Goal: Find specific page/section: Find specific page/section

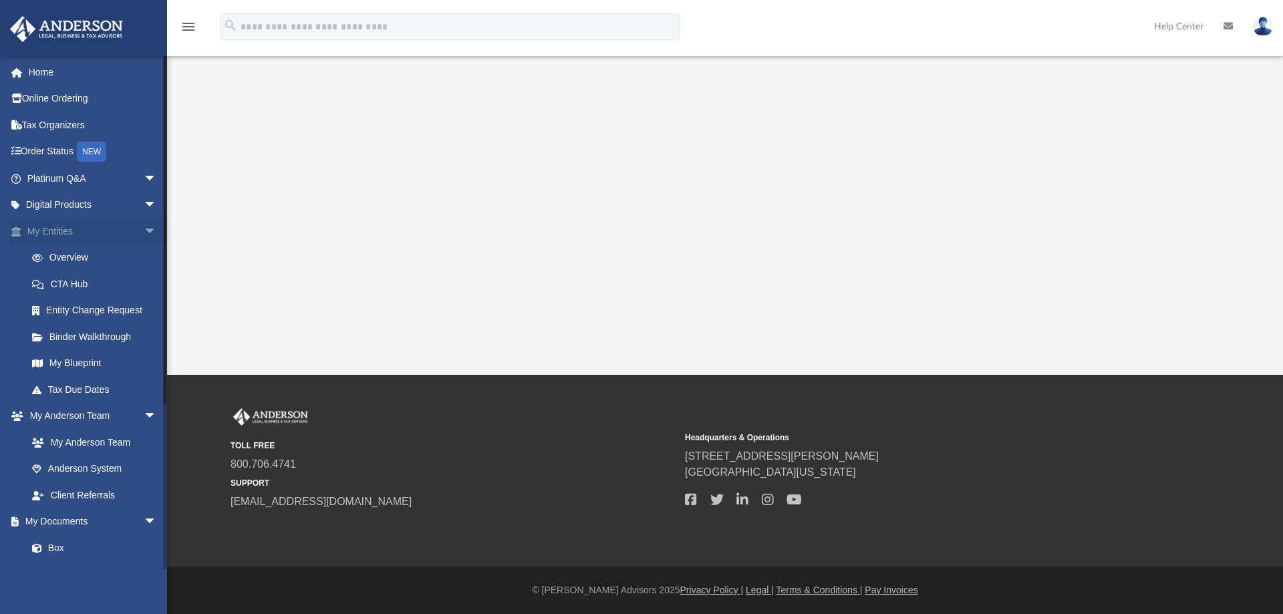
click at [90, 235] on link "My Entities arrow_drop_down" at bounding box center [93, 231] width 168 height 27
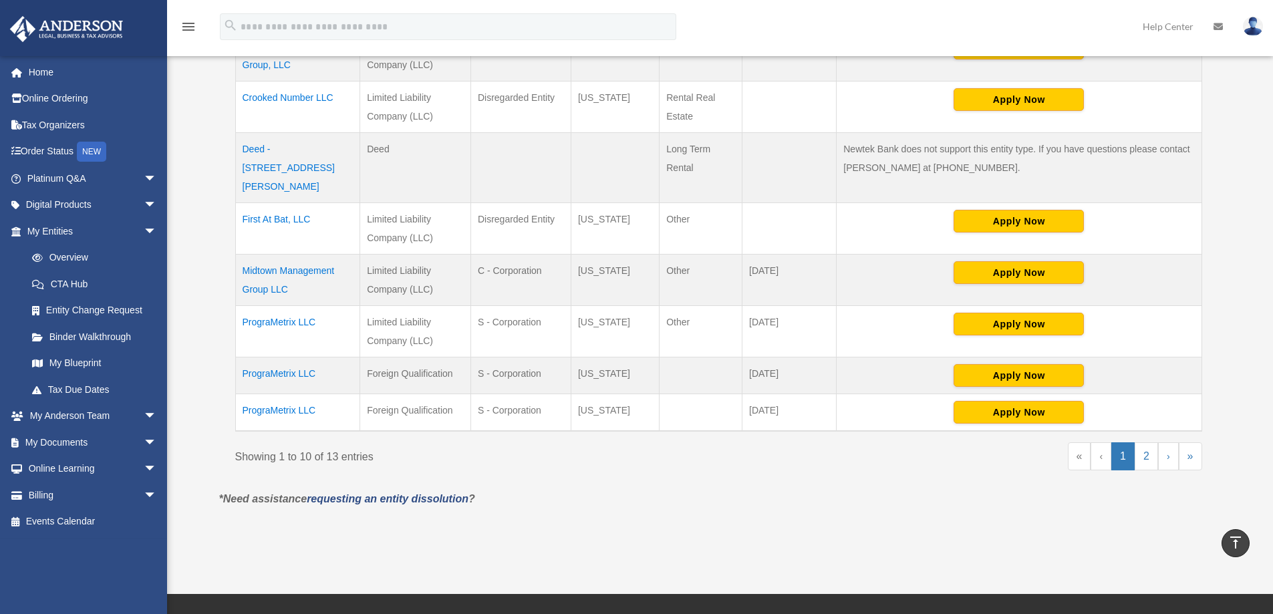
scroll to position [468, 0]
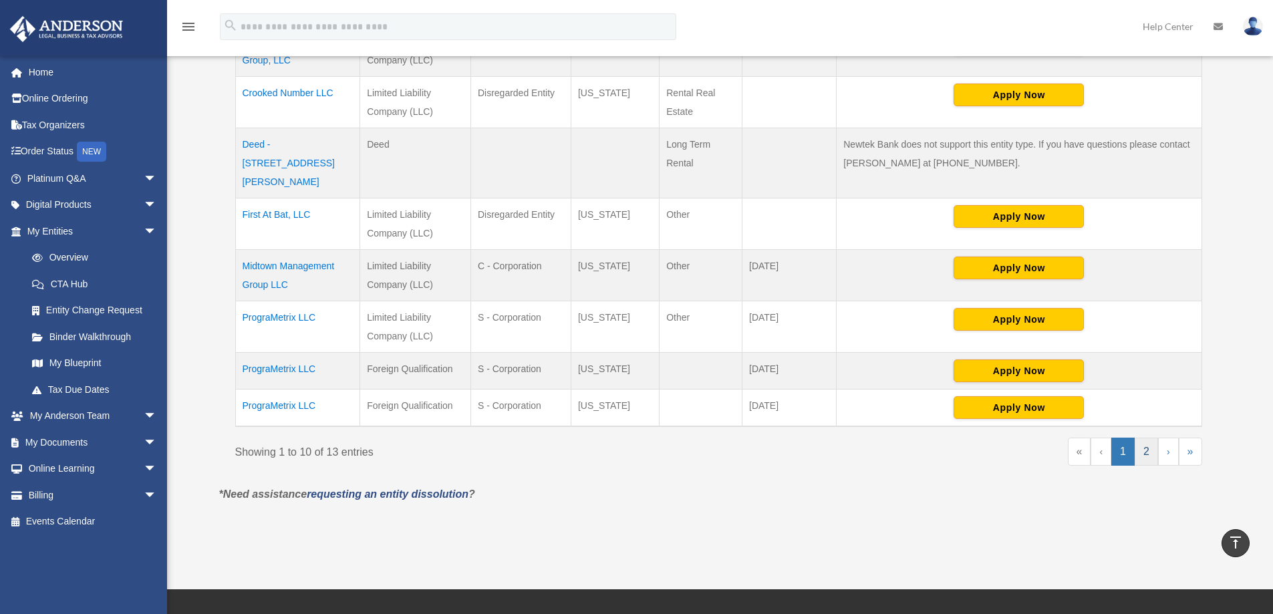
click at [1148, 440] on link "2" at bounding box center [1145, 452] width 23 height 28
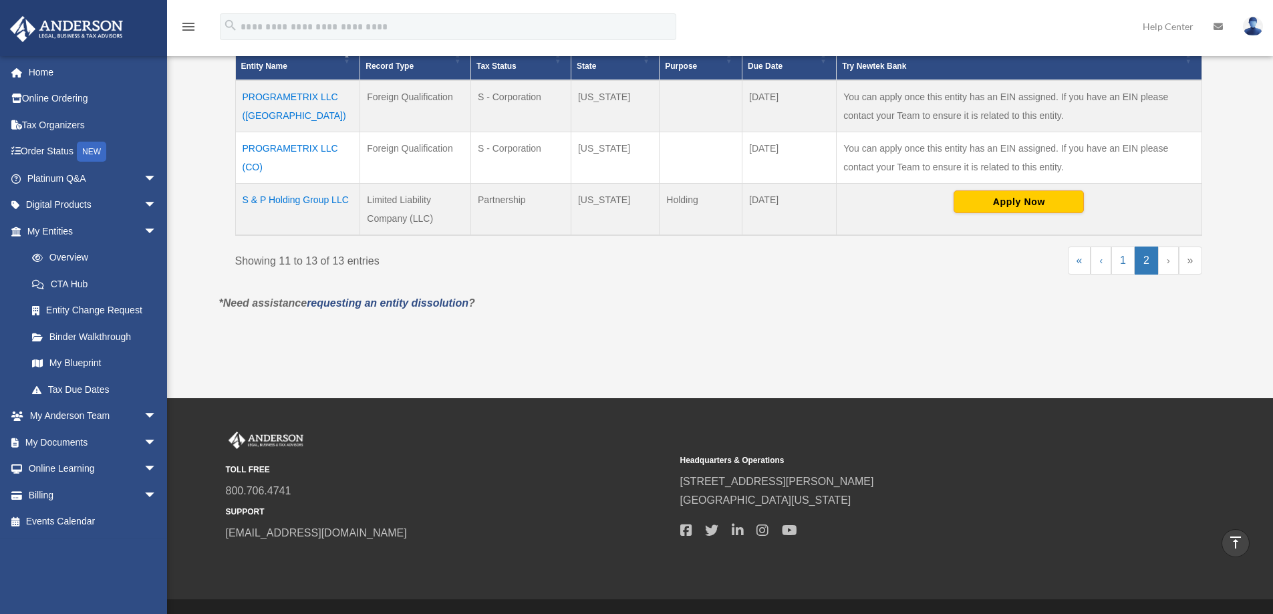
scroll to position [277, 0]
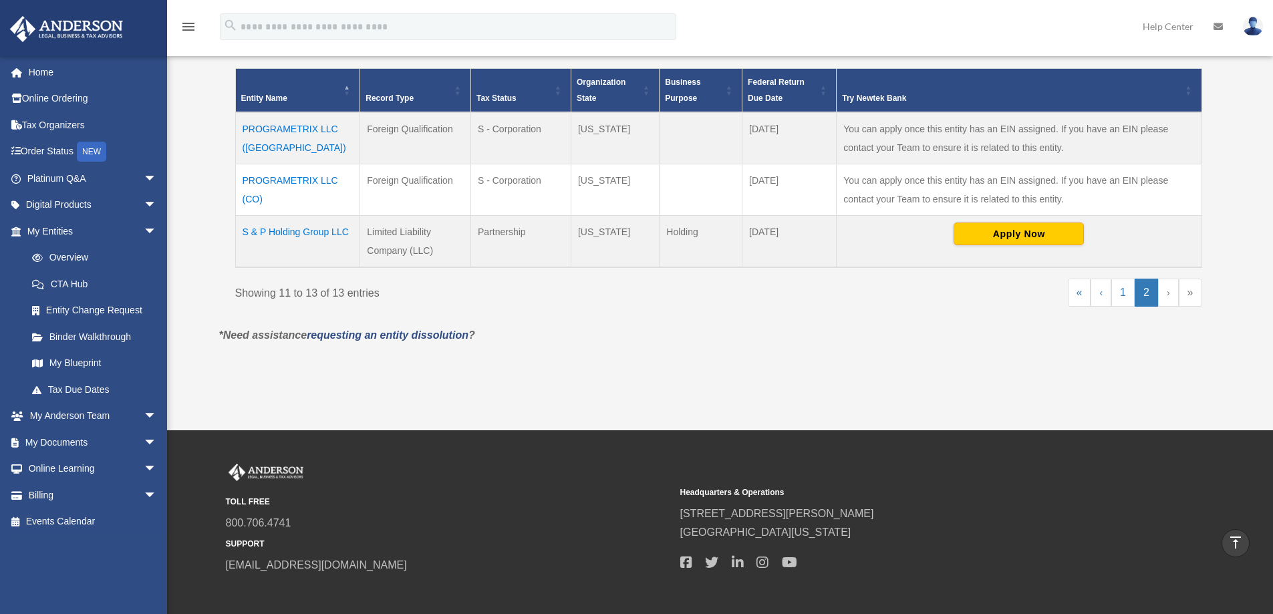
click at [307, 228] on td "S & P Holding Group LLC" at bounding box center [297, 242] width 125 height 52
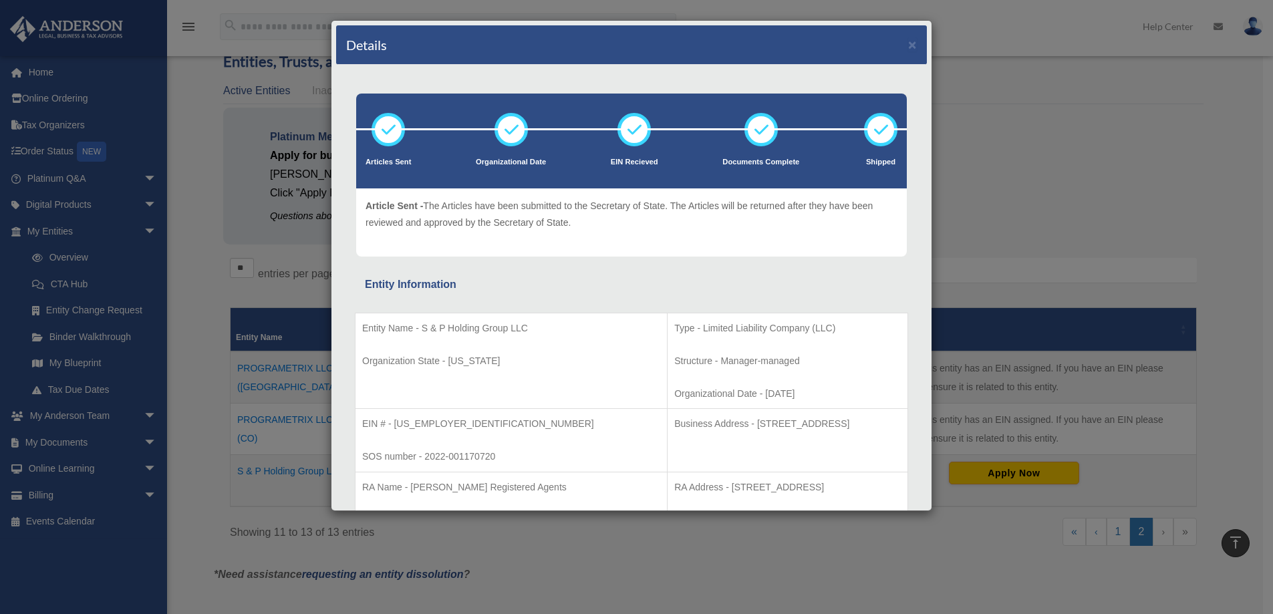
scroll to position [0, 0]
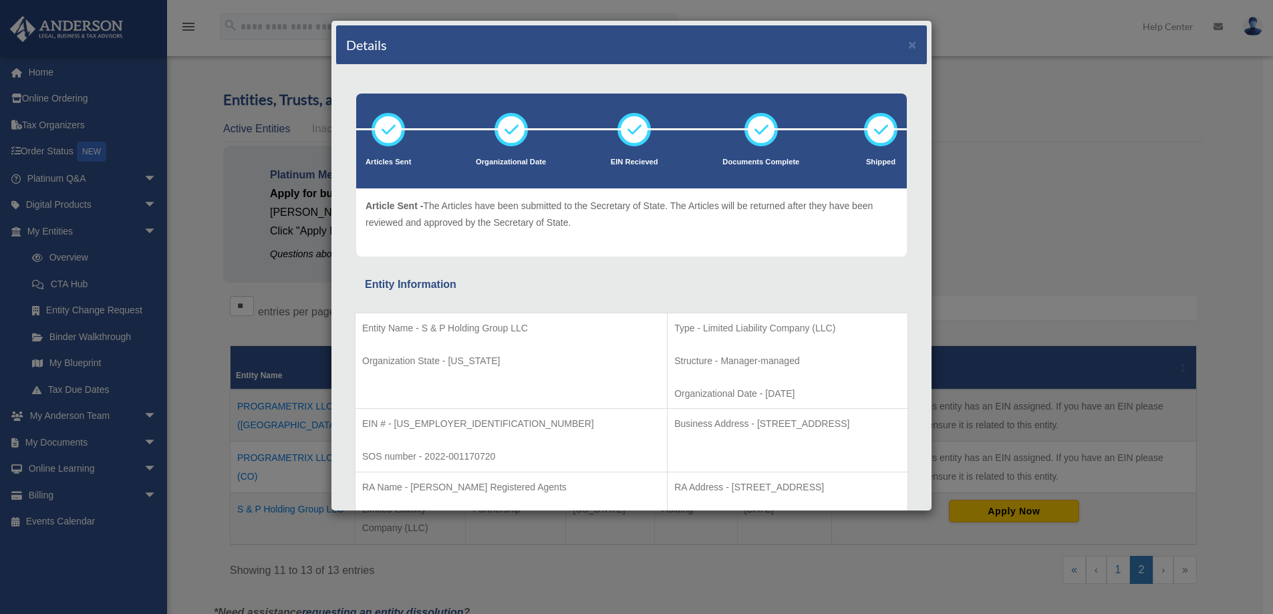
click at [907, 42] on div "Details ×" at bounding box center [631, 44] width 591 height 39
click at [908, 42] on button "×" at bounding box center [912, 44] width 9 height 14
